Goal: Task Accomplishment & Management: Manage account settings

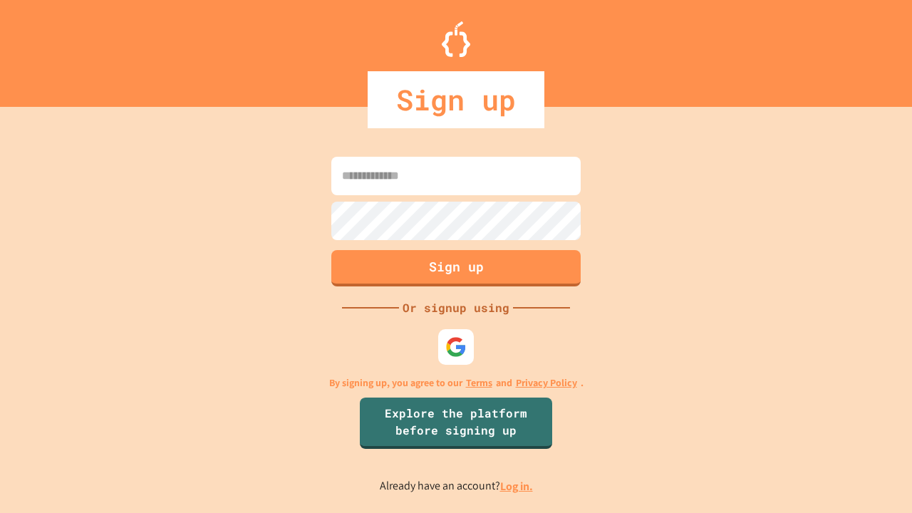
click at [517, 486] on link "Log in." at bounding box center [516, 486] width 33 height 15
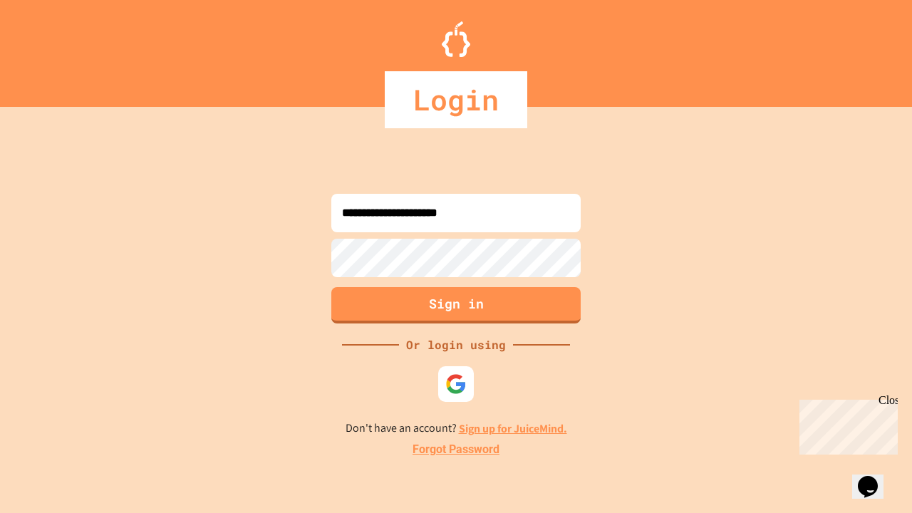
type input "**********"
